Goal: Transaction & Acquisition: Purchase product/service

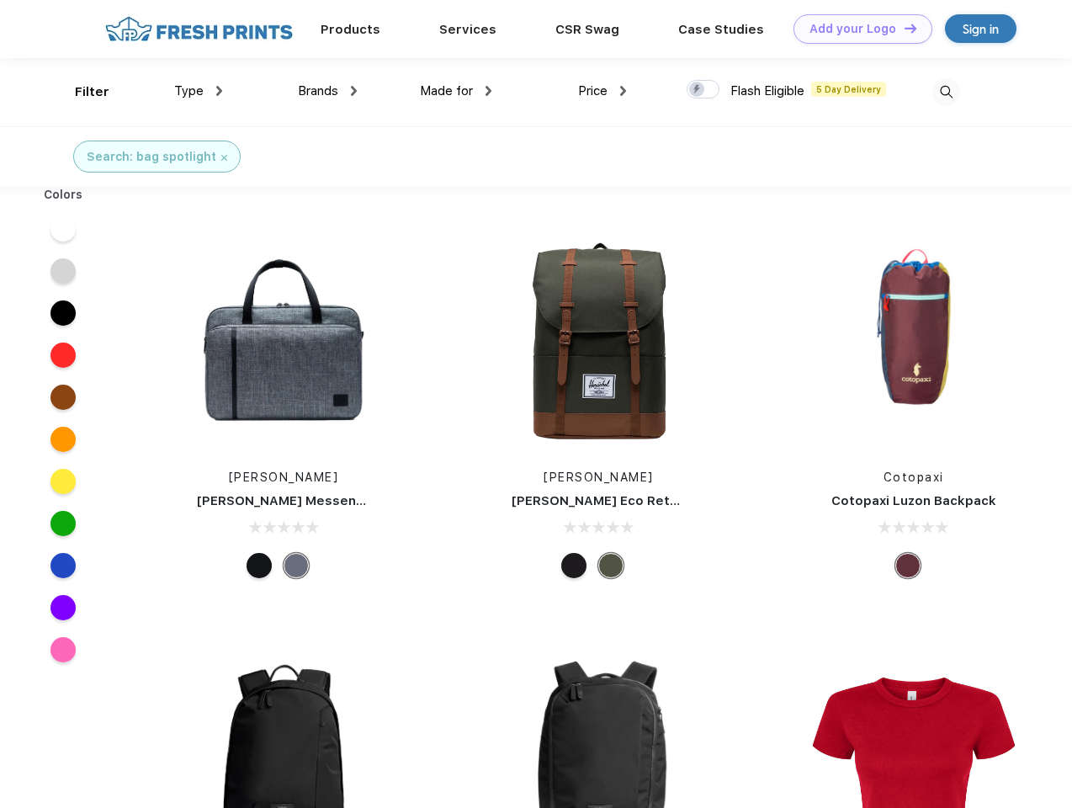
scroll to position [1, 0]
click at [857, 29] on link "Add your Logo Design Tool" at bounding box center [863, 28] width 139 height 29
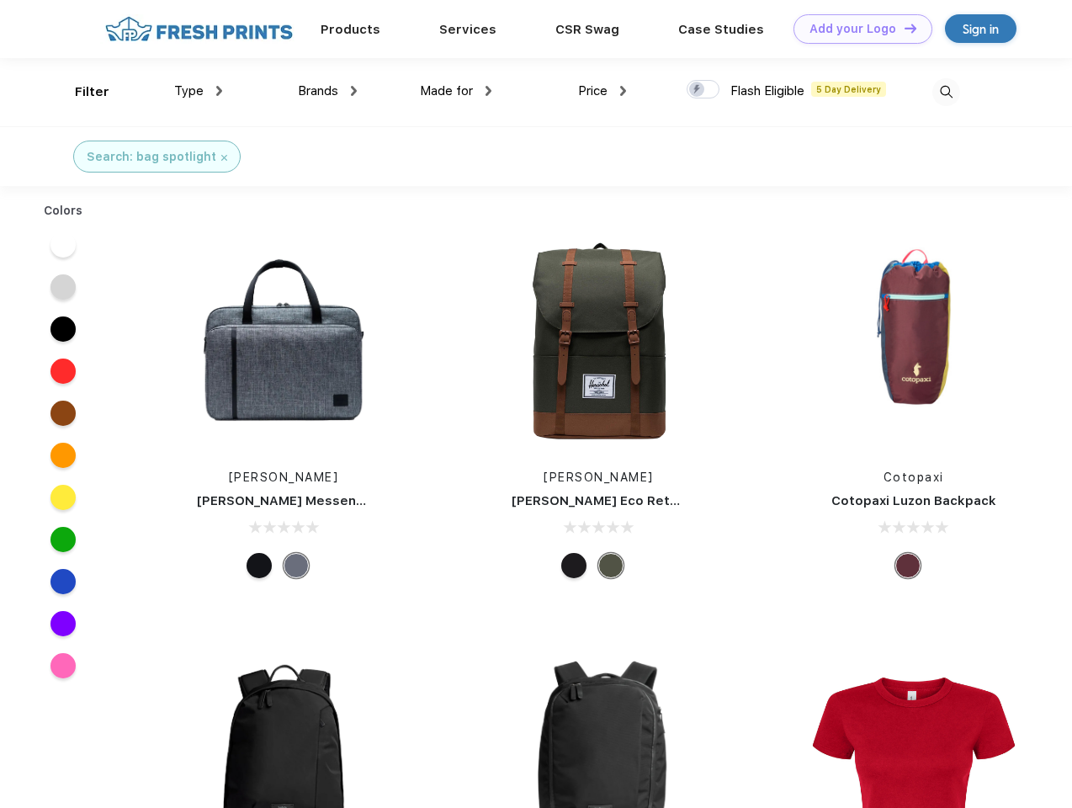
click at [0, 0] on div "Design Tool" at bounding box center [0, 0] width 0 height 0
click at [903, 28] on link "Add your Logo Design Tool" at bounding box center [863, 28] width 139 height 29
click at [81, 92] on div "Filter" at bounding box center [92, 91] width 35 height 19
click at [199, 91] on span "Type" at bounding box center [188, 90] width 29 height 15
click at [327, 91] on span "Brands" at bounding box center [318, 90] width 40 height 15
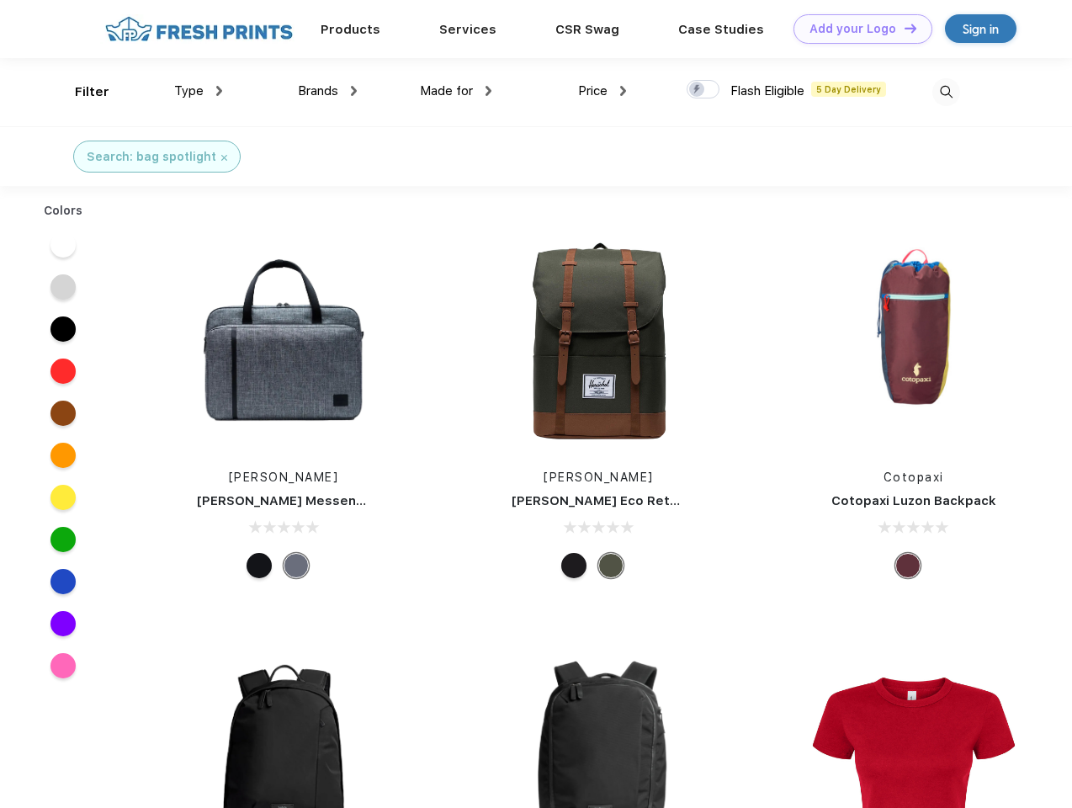
click at [456, 91] on span "Made for" at bounding box center [446, 90] width 53 height 15
click at [603, 91] on span "Price" at bounding box center [592, 90] width 29 height 15
click at [704, 90] on div at bounding box center [703, 89] width 33 height 19
click at [698, 90] on input "checkbox" at bounding box center [692, 84] width 11 height 11
click at [946, 92] on img at bounding box center [947, 92] width 28 height 28
